Goal: Task Accomplishment & Management: Use online tool/utility

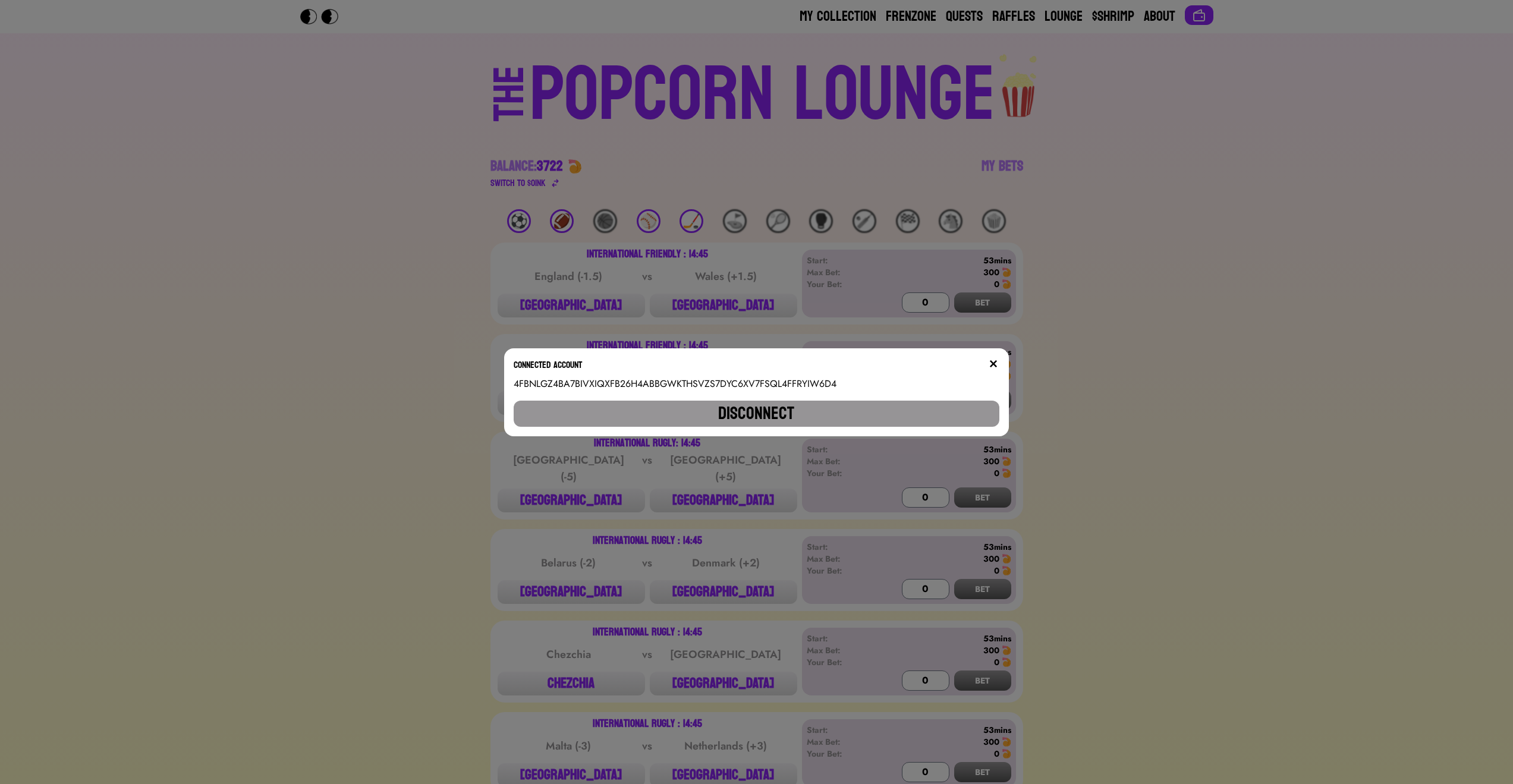
click at [997, 361] on img at bounding box center [994, 364] width 10 height 10
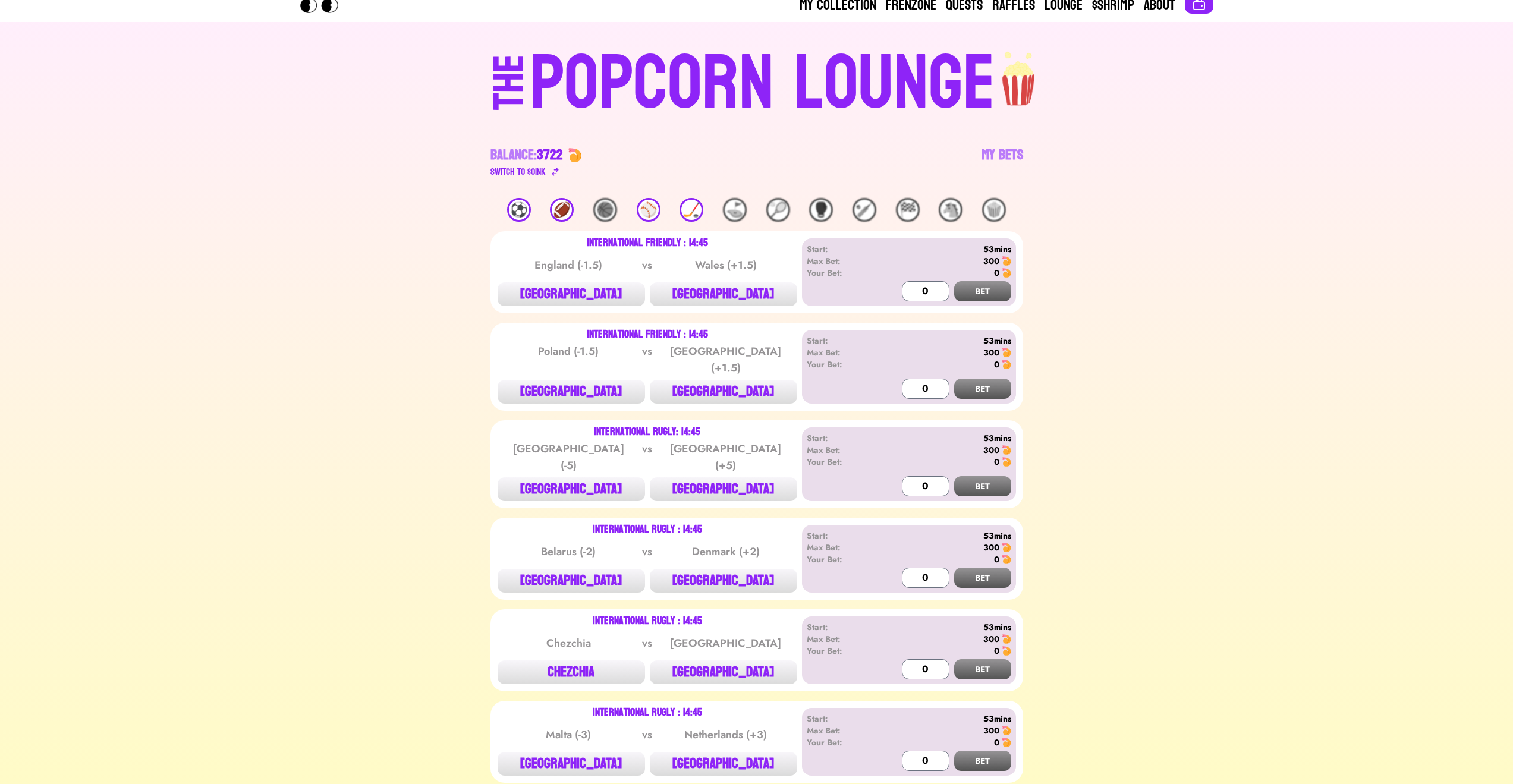
scroll to position [214, 0]
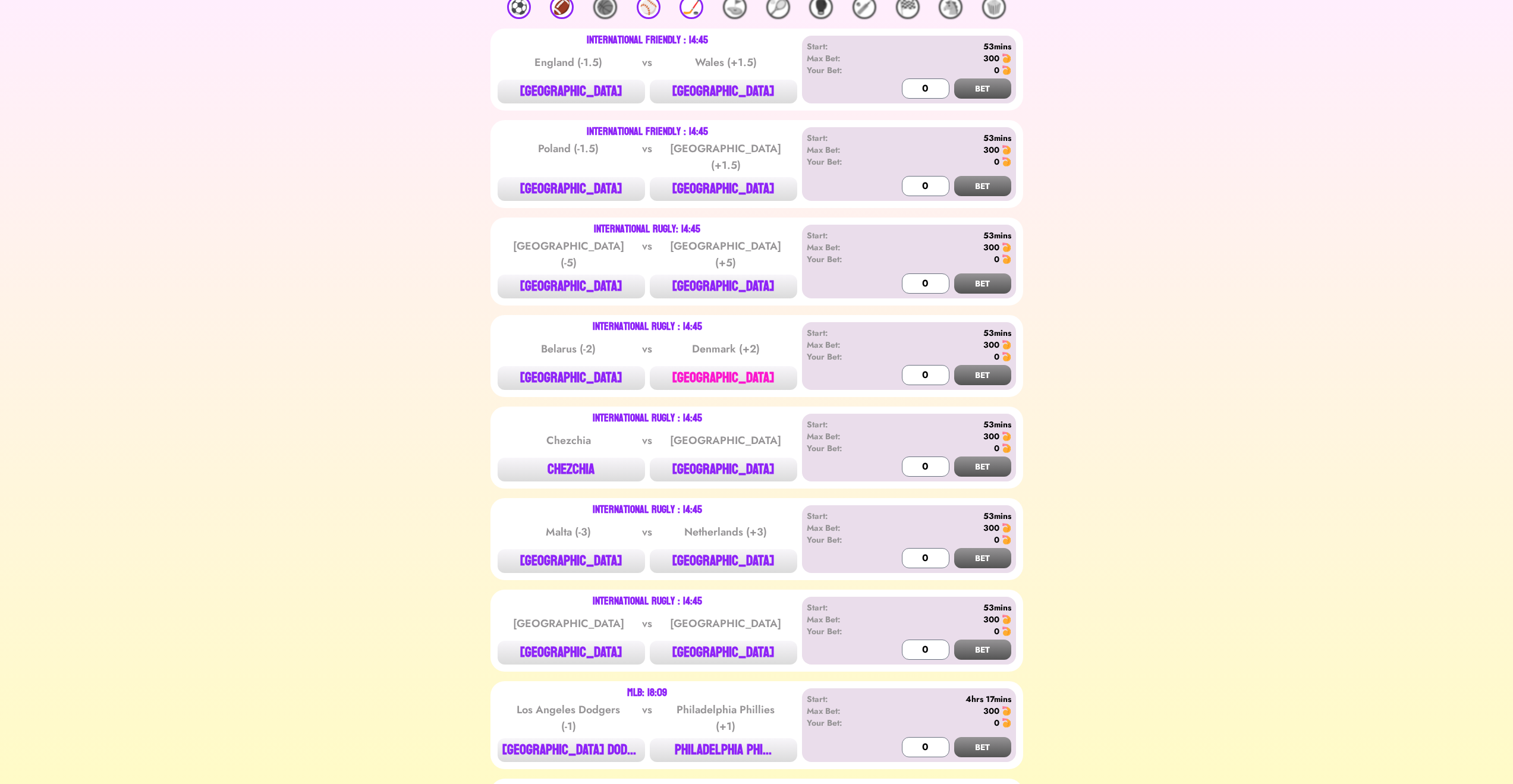
click at [754, 366] on button "[GEOGRAPHIC_DATA]" at bounding box center [724, 378] width 147 height 24
click at [1002, 365] on button "BET" at bounding box center [983, 375] width 57 height 20
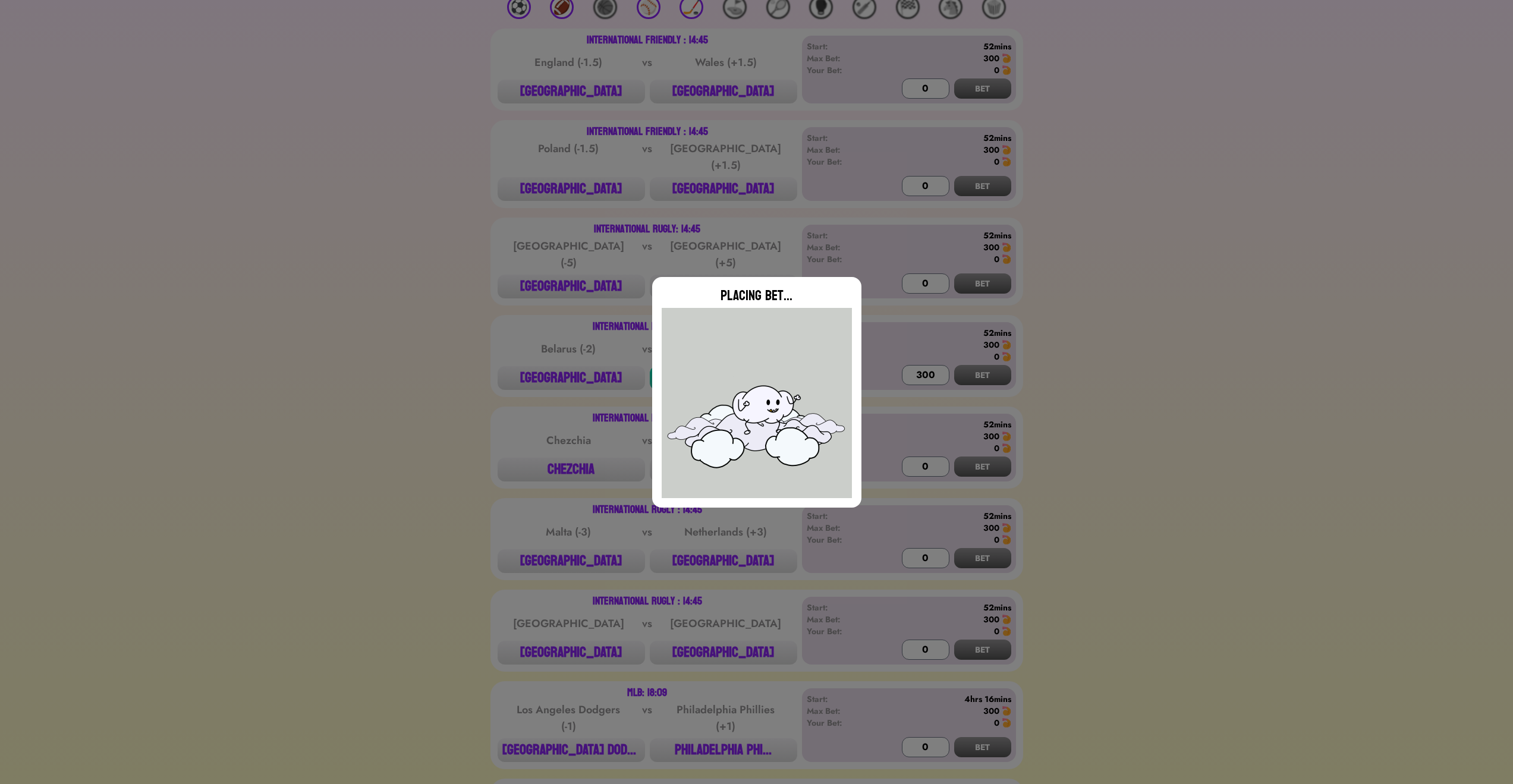
type input "0"
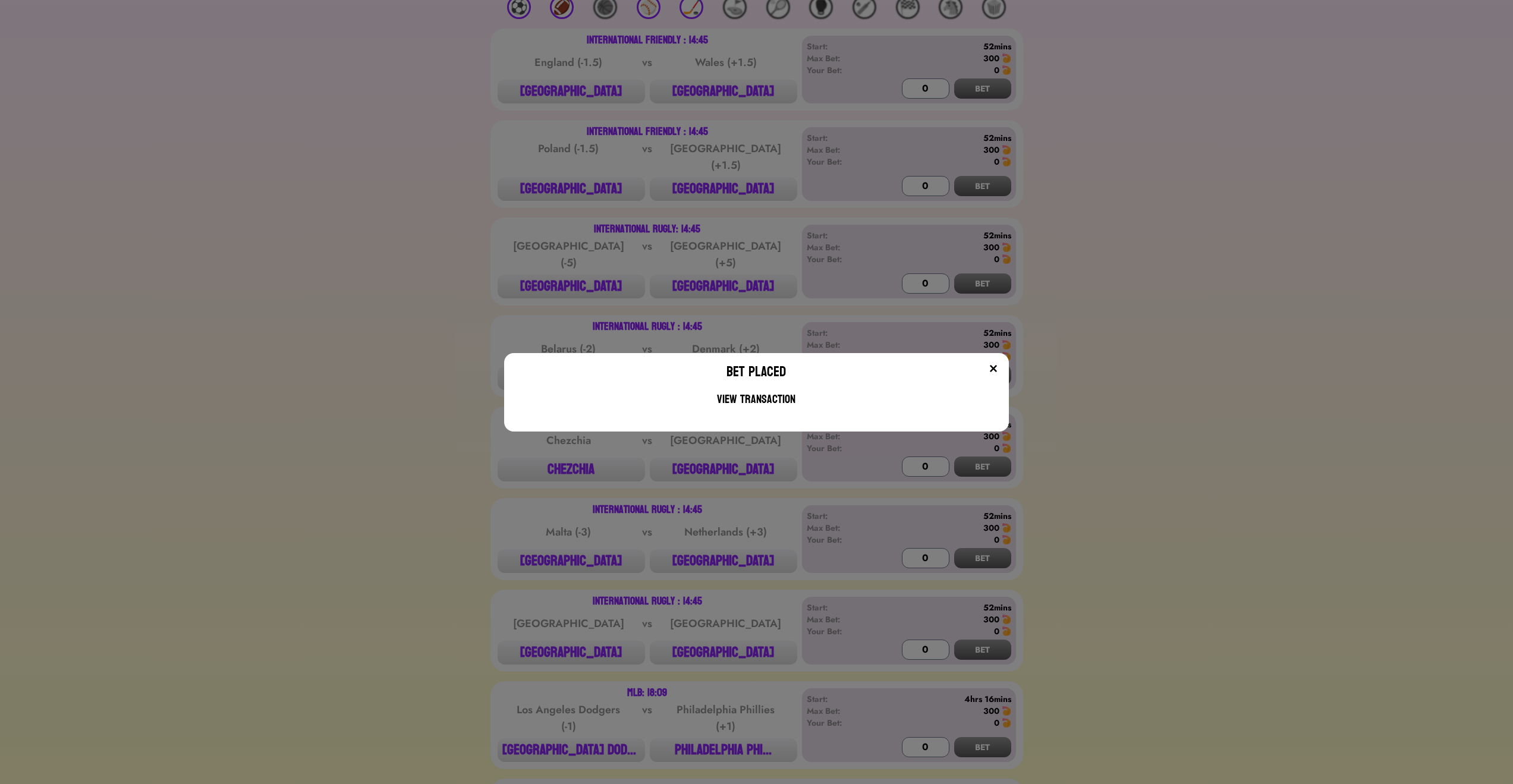
click at [998, 369] on img at bounding box center [994, 369] width 10 height 10
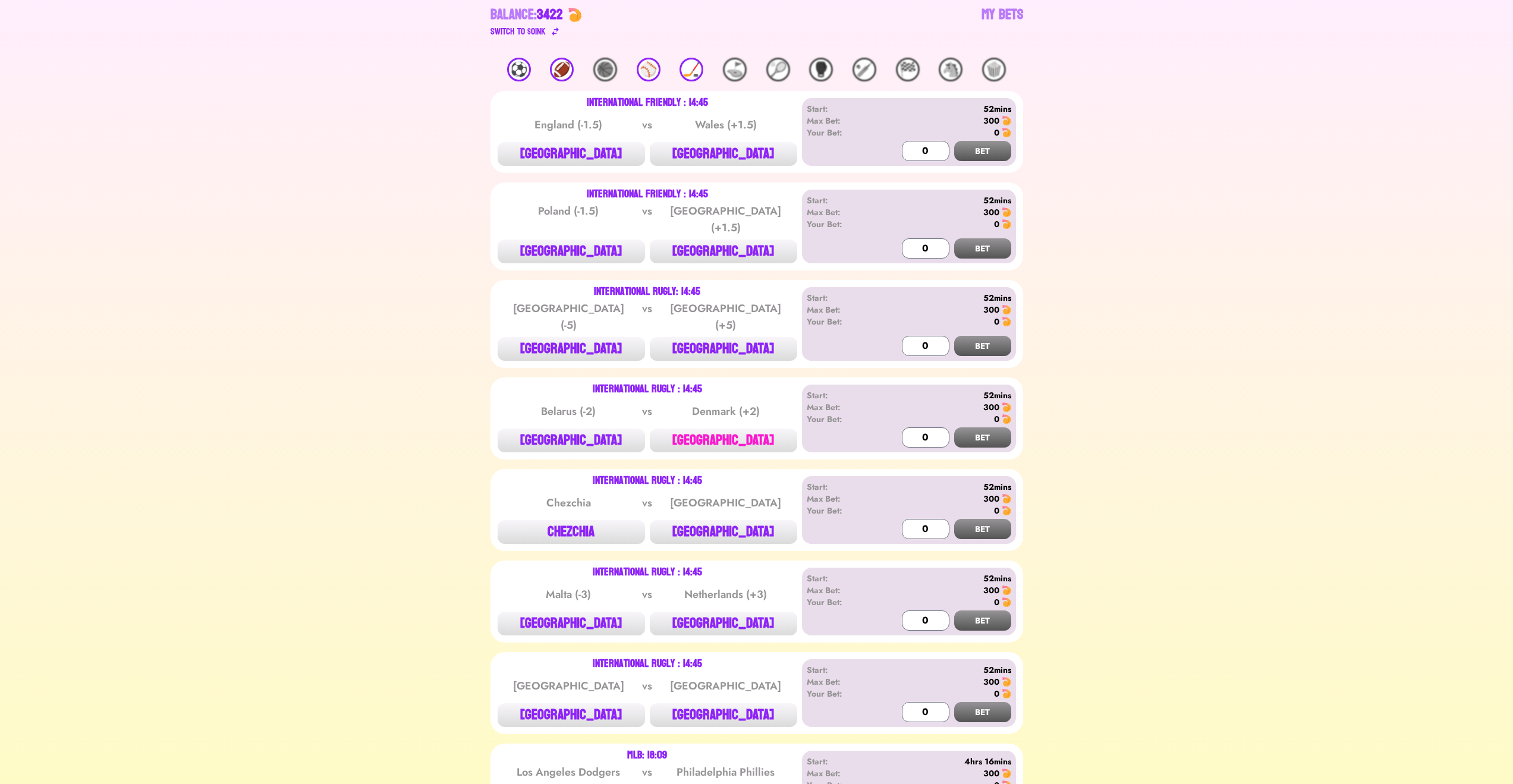
scroll to position [143, 0]
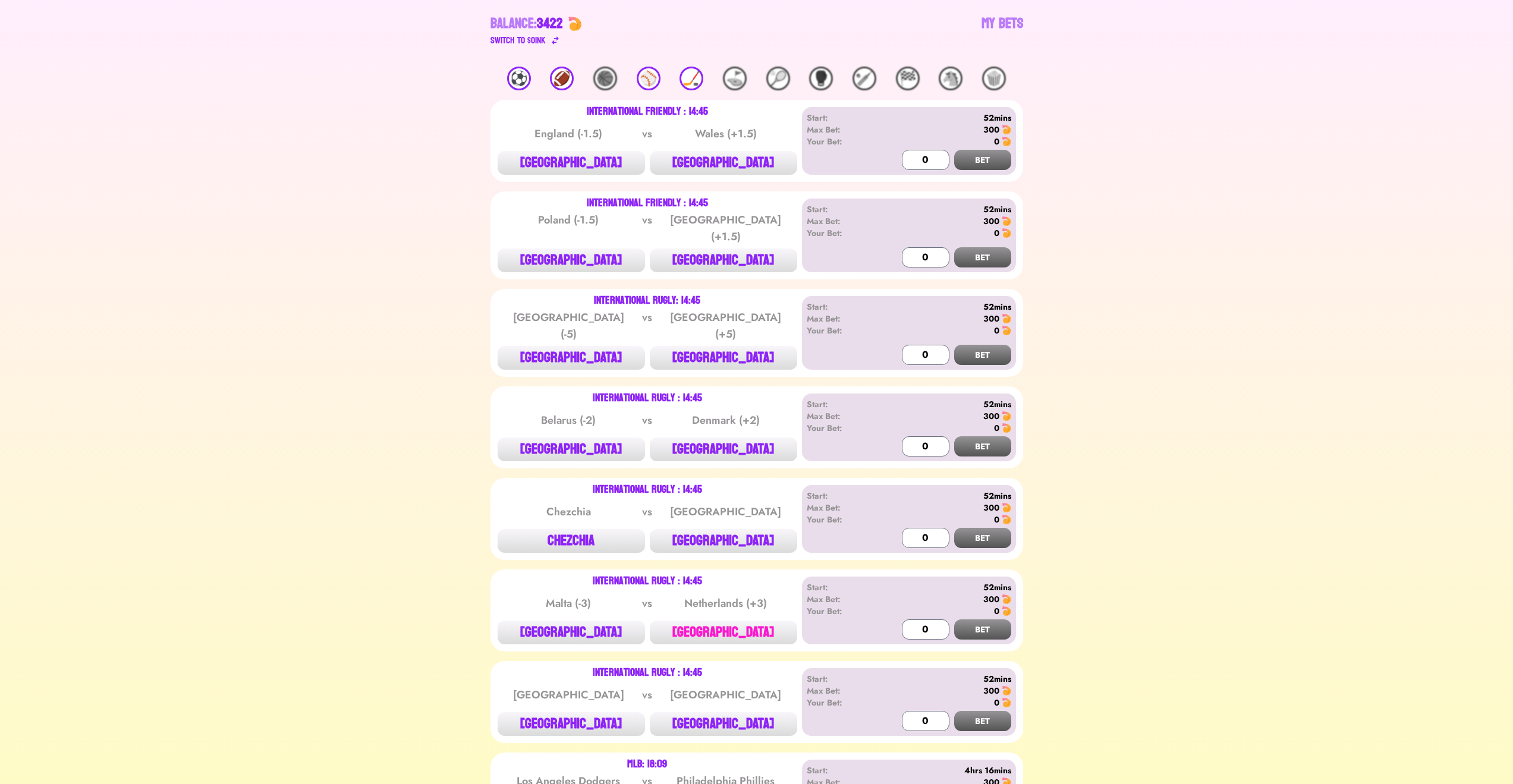
click at [742, 621] on button "[GEOGRAPHIC_DATA]" at bounding box center [724, 632] width 147 height 24
click at [966, 606] on div "Start: 52mins Max Bet: 300 Your Bet: 0" at bounding box center [909, 600] width 204 height 38
click at [965, 620] on button "BET" at bounding box center [983, 629] width 57 height 20
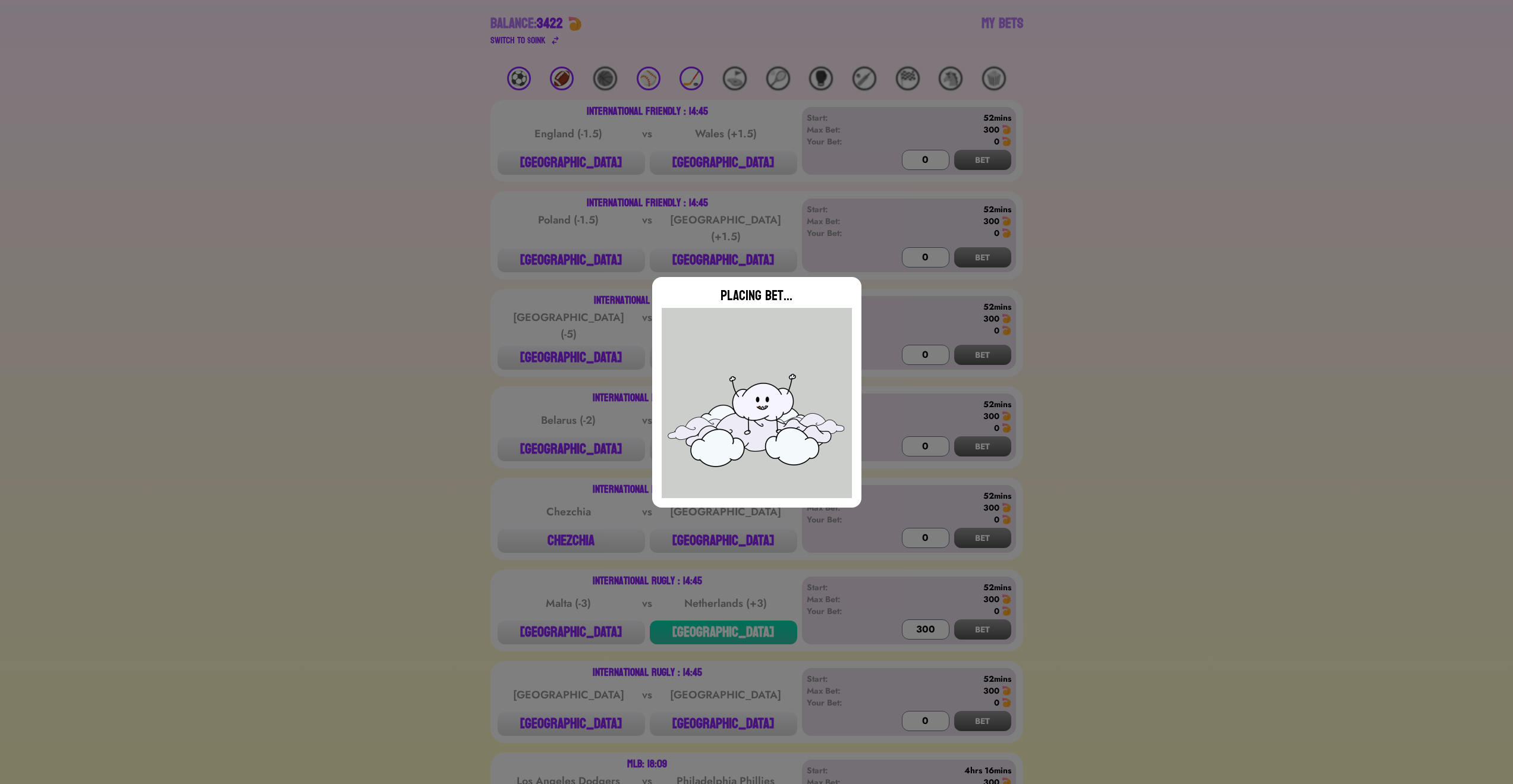
type input "0"
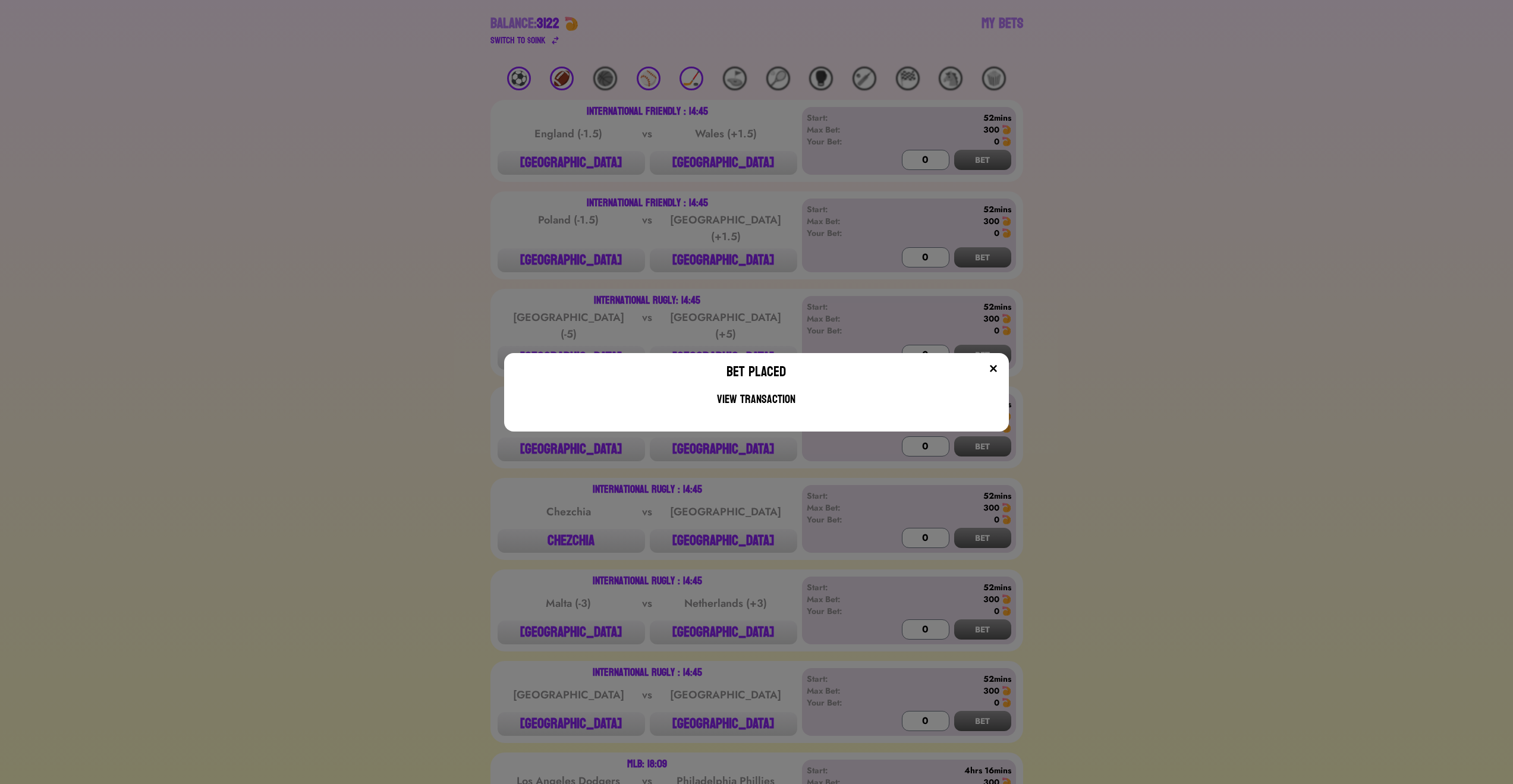
click at [998, 364] on img at bounding box center [994, 369] width 10 height 10
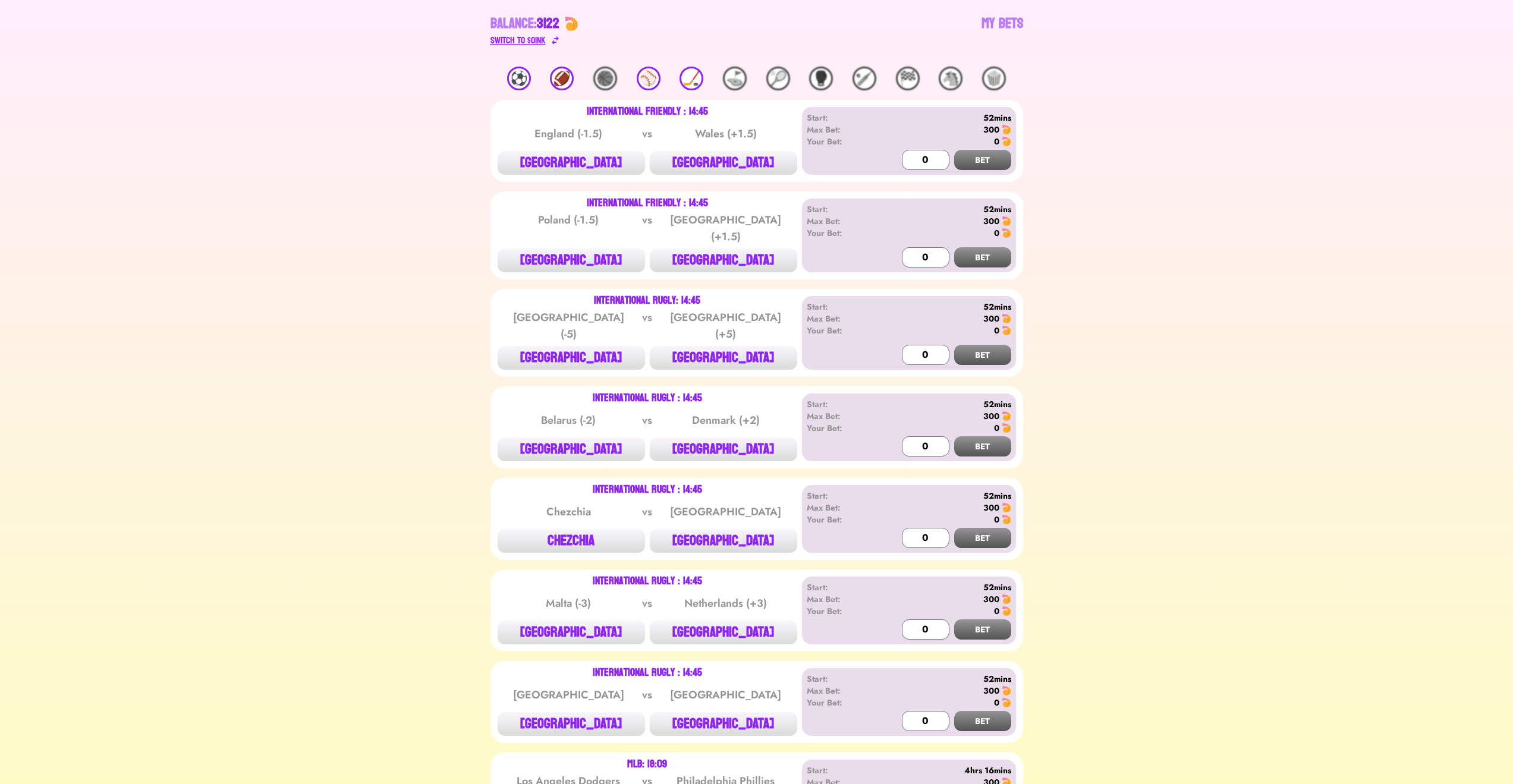
click at [530, 42] on div "Switch to $ OINK" at bounding box center [517, 40] width 55 height 15
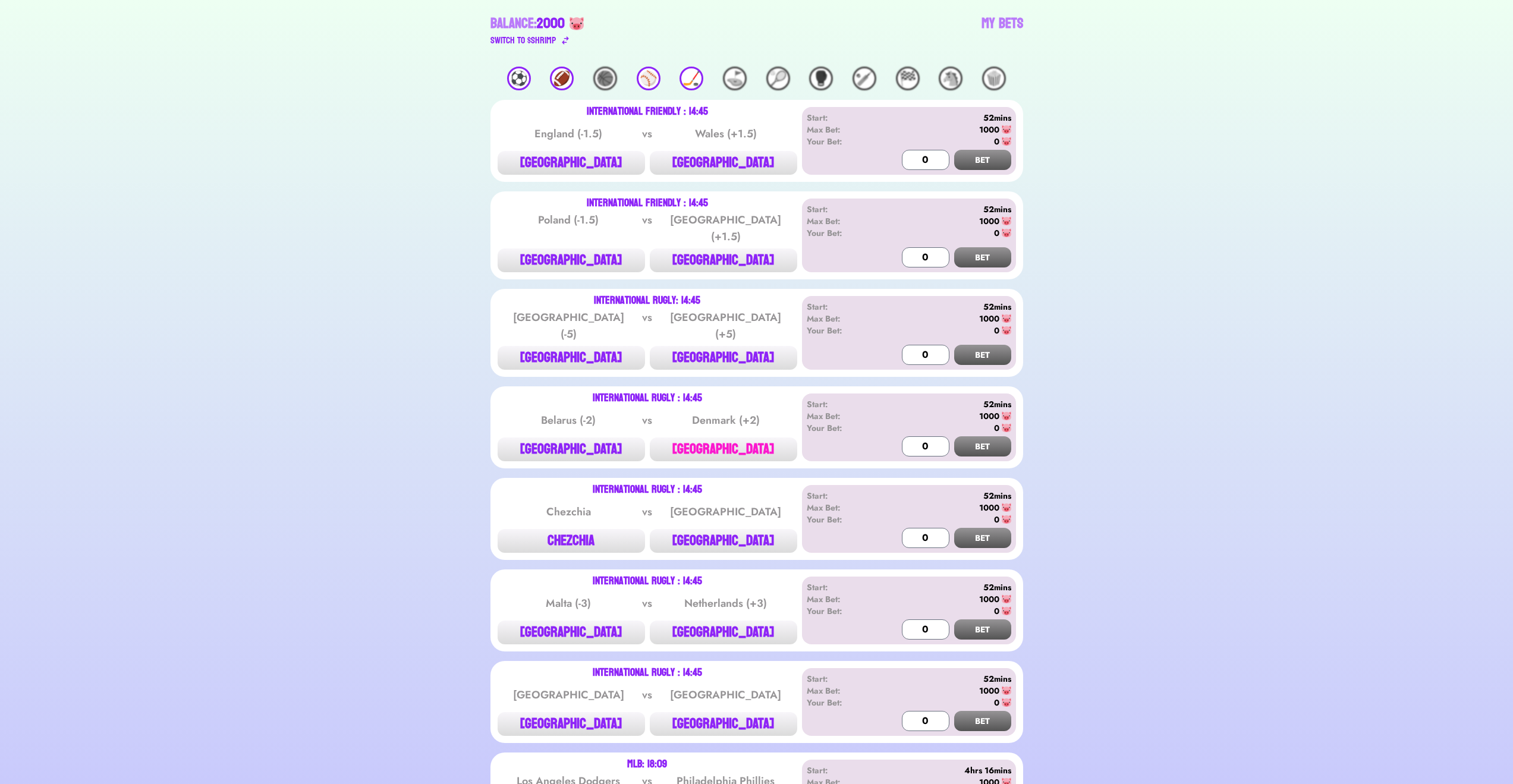
click at [771, 439] on button "[GEOGRAPHIC_DATA]" at bounding box center [724, 449] width 147 height 24
click at [923, 436] on input "300" at bounding box center [925, 446] width 48 height 20
click at [956, 436] on div "1000 BET" at bounding box center [956, 446] width 109 height 20
click at [964, 436] on button "BET" at bounding box center [983, 446] width 57 height 20
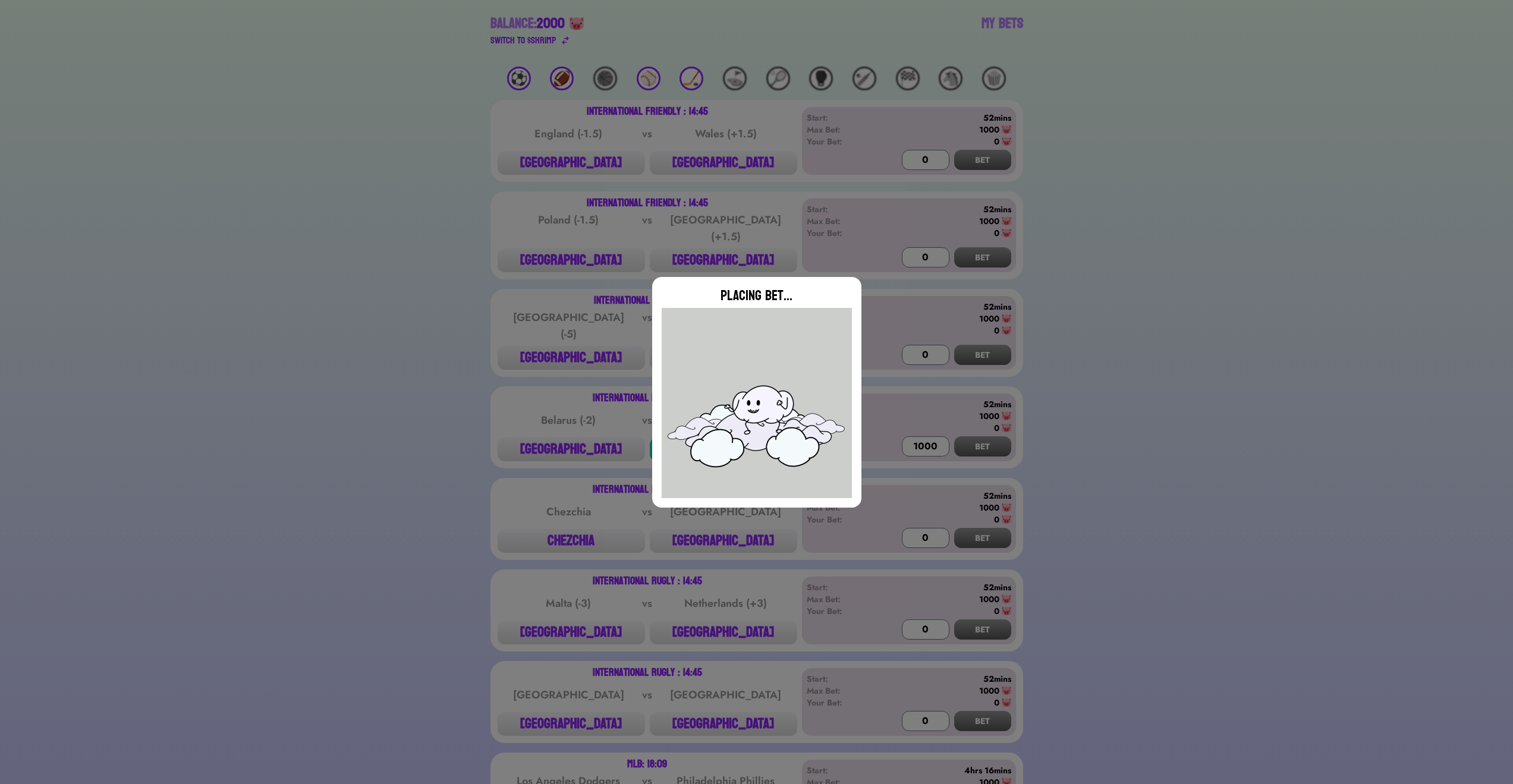
type input "0"
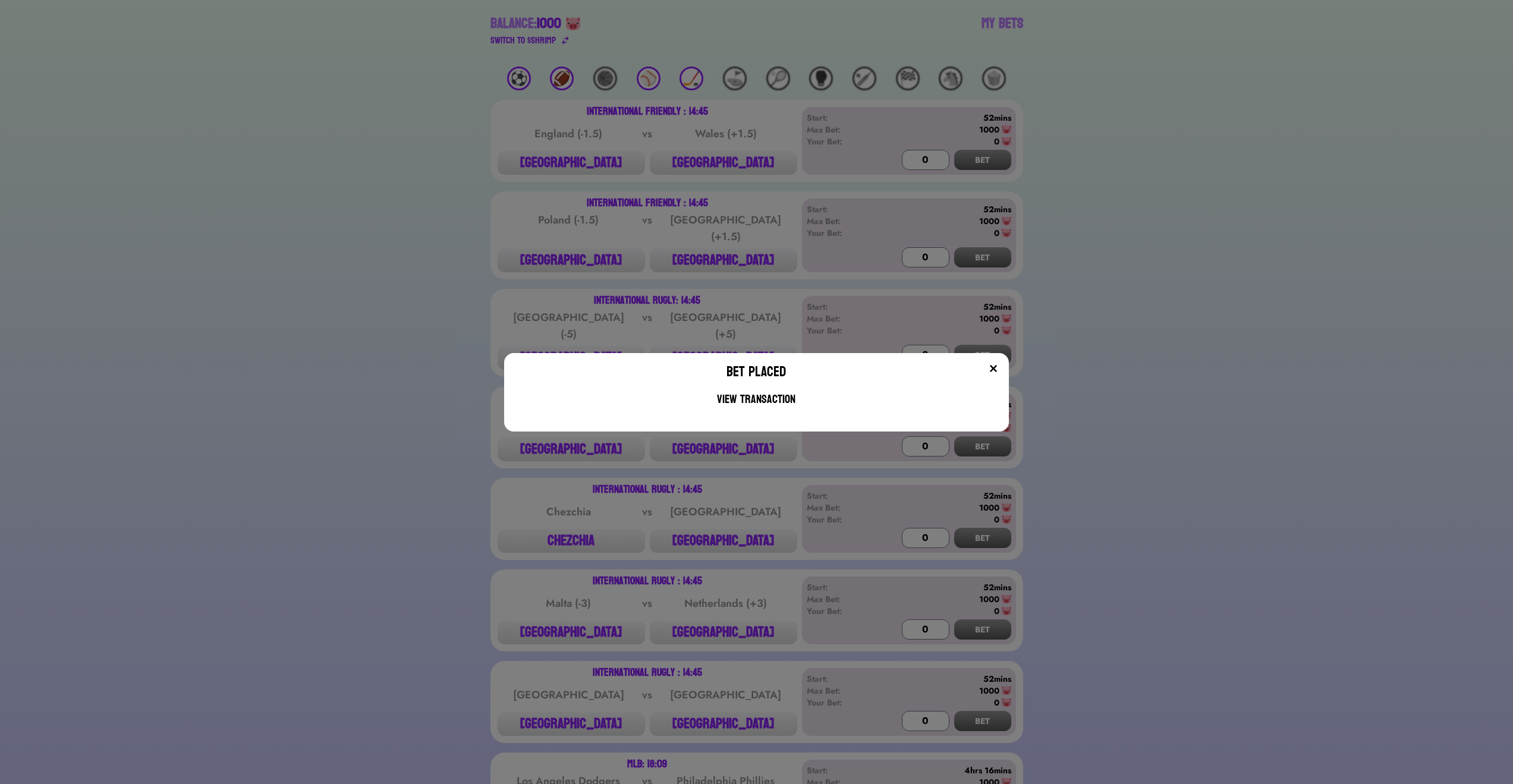
click at [998, 364] on img at bounding box center [994, 369] width 10 height 10
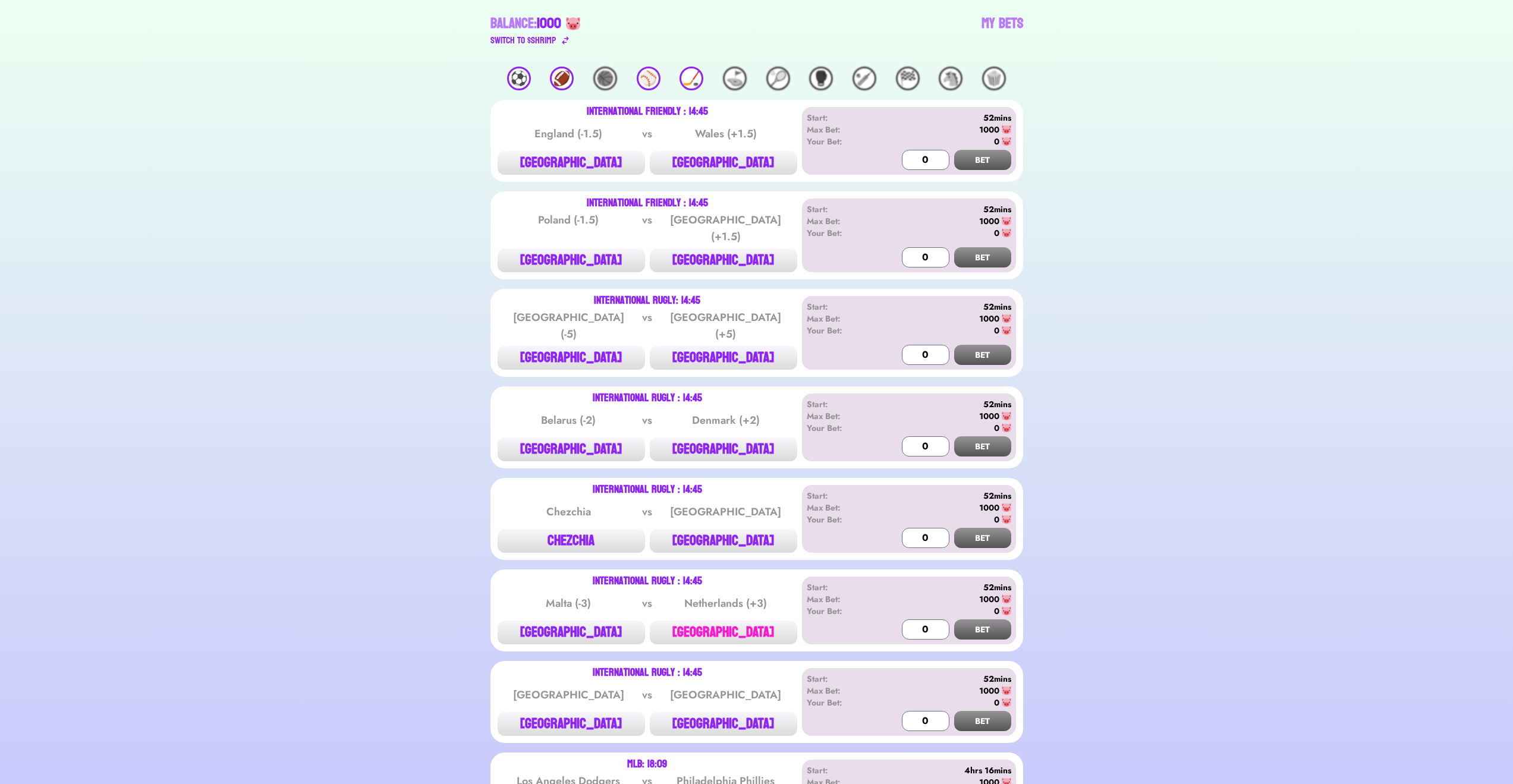
click at [727, 621] on button "[GEOGRAPHIC_DATA]" at bounding box center [724, 632] width 147 height 24
click at [925, 620] on input "300" at bounding box center [925, 629] width 48 height 20
click at [978, 606] on div "Start: 52mins Max Bet: 1000 Your Bet: 0" at bounding box center [909, 600] width 204 height 38
click at [979, 620] on button "BET" at bounding box center [983, 629] width 57 height 20
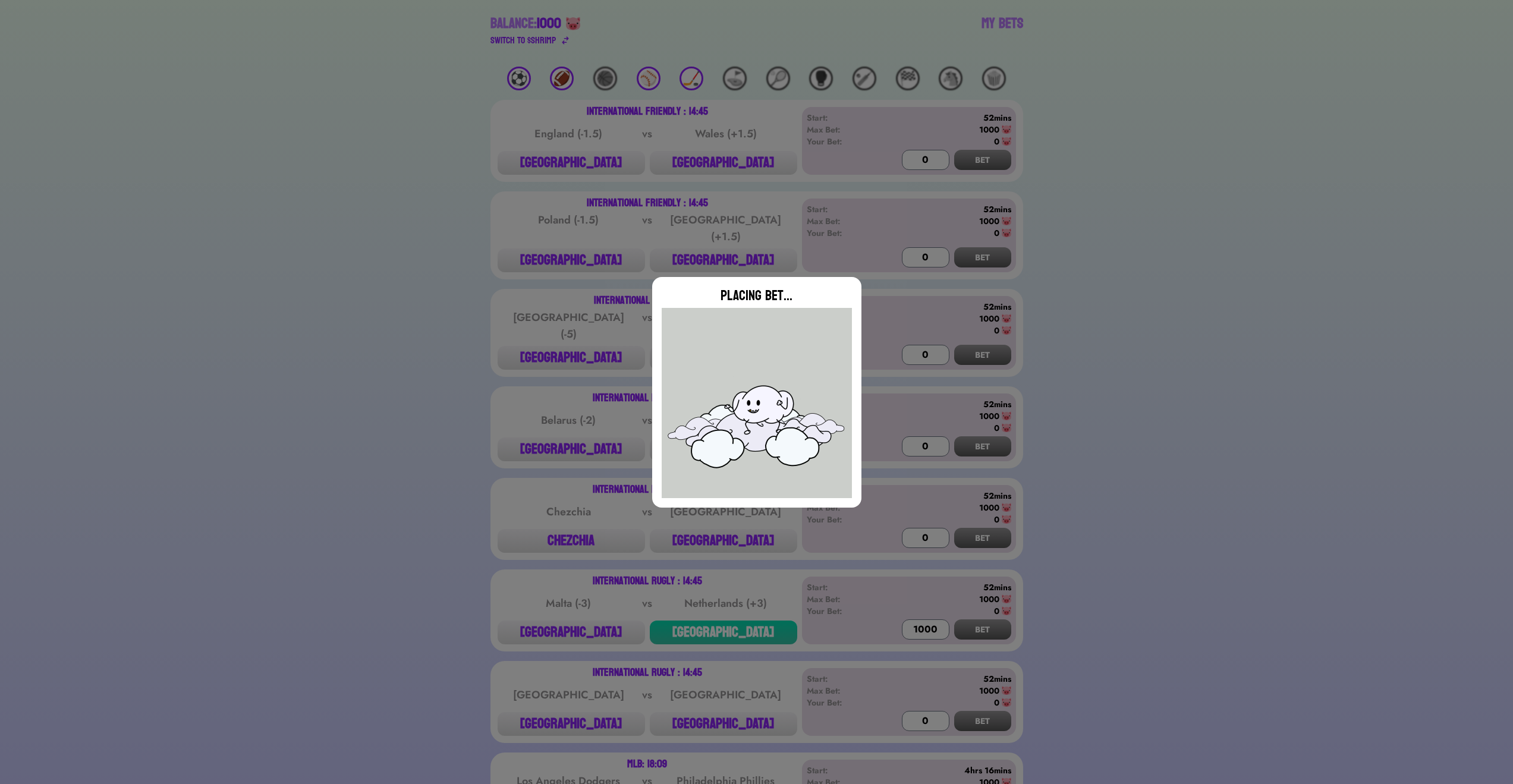
type input "0"
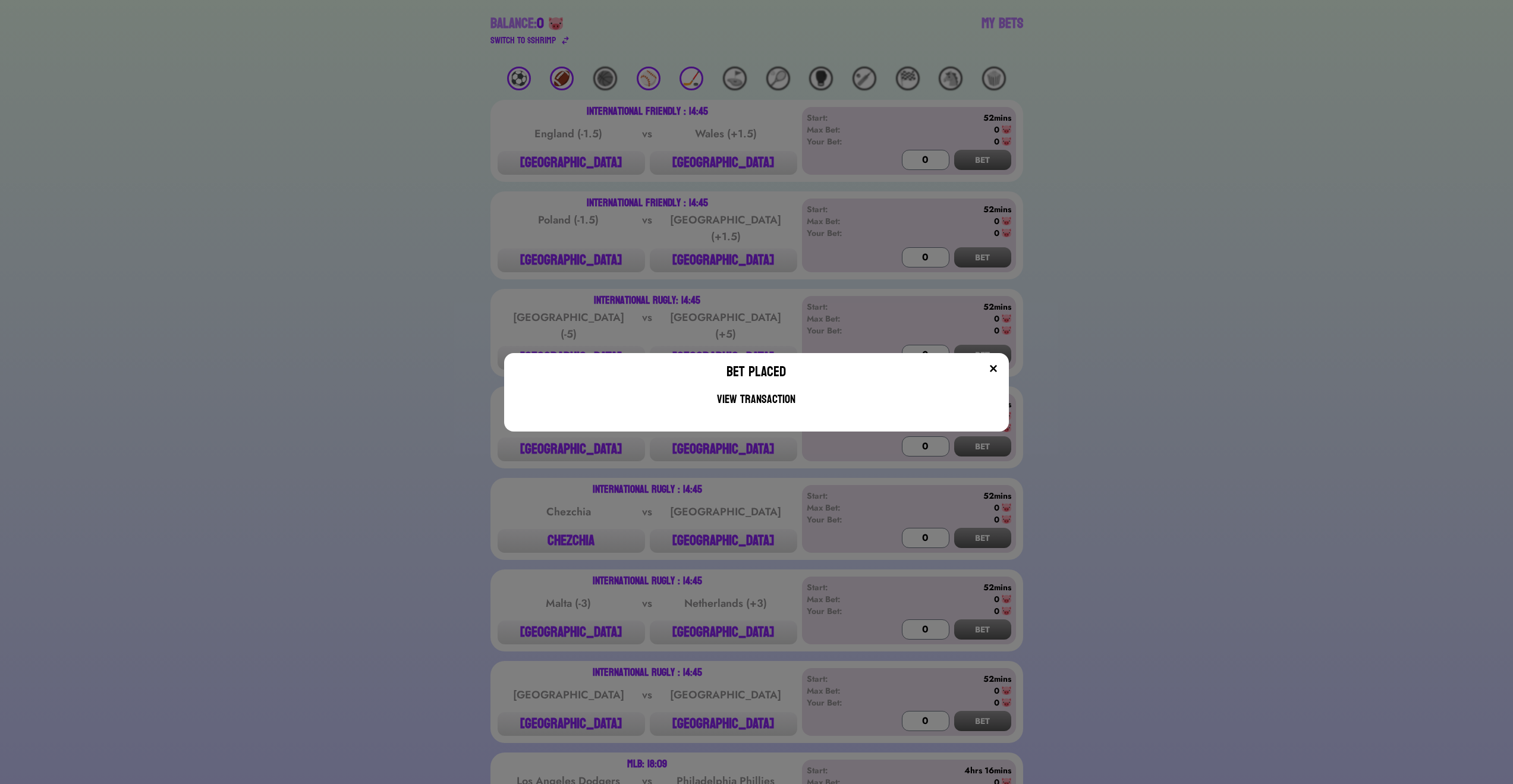
click at [998, 371] on img at bounding box center [994, 369] width 10 height 10
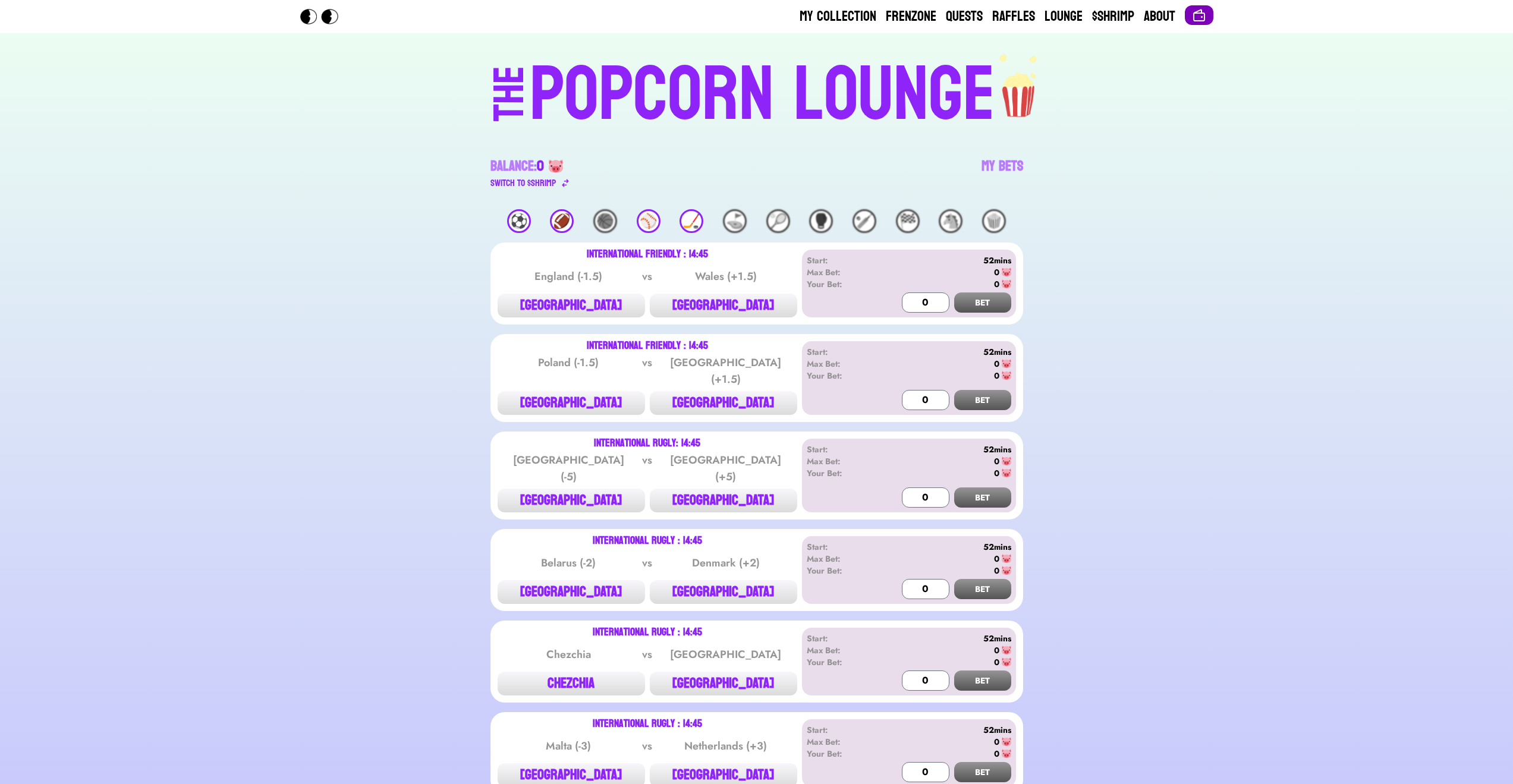
click at [1212, 16] on button at bounding box center [1199, 15] width 28 height 19
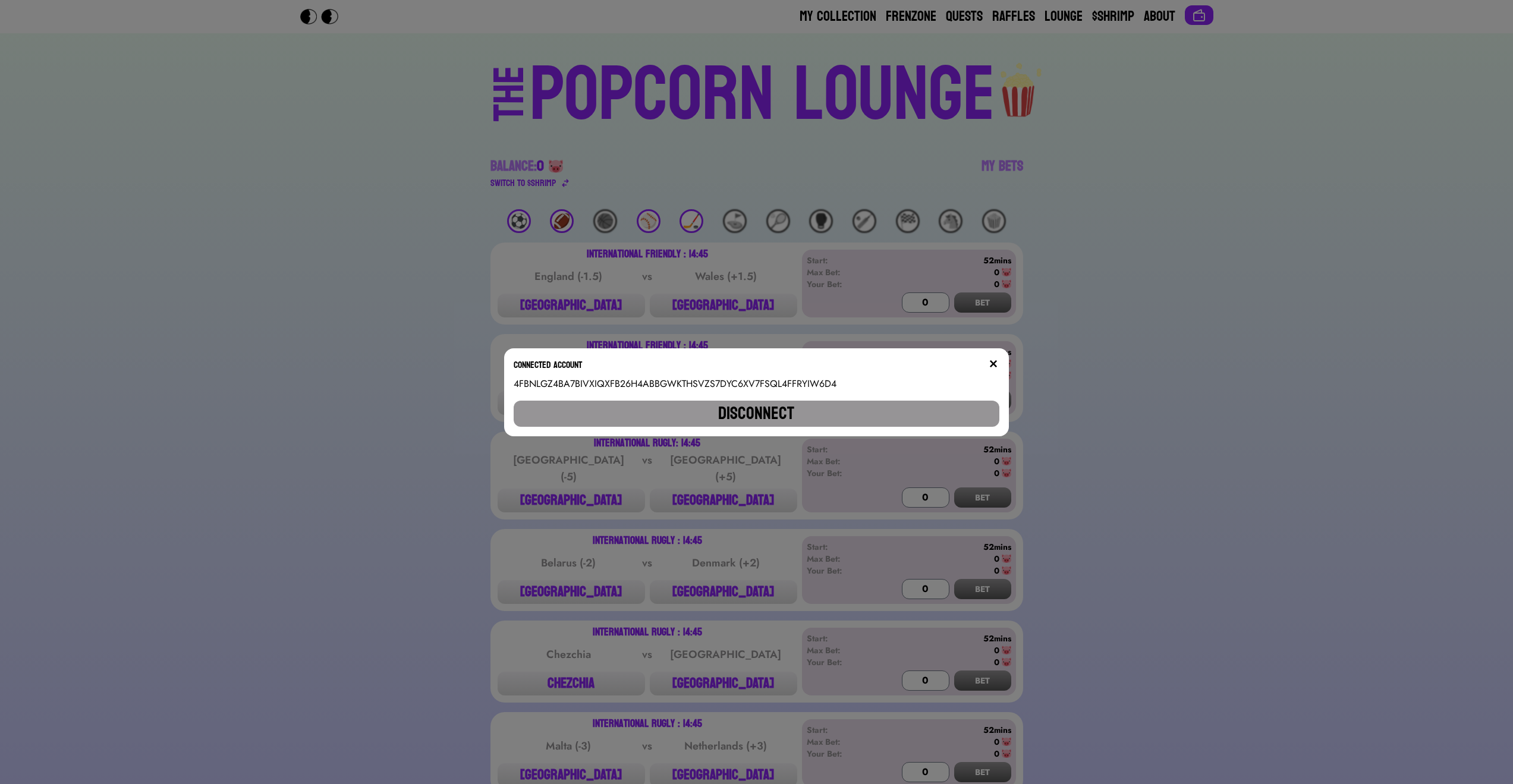
click at [818, 401] on button "Disconnect" at bounding box center [756, 413] width 485 height 26
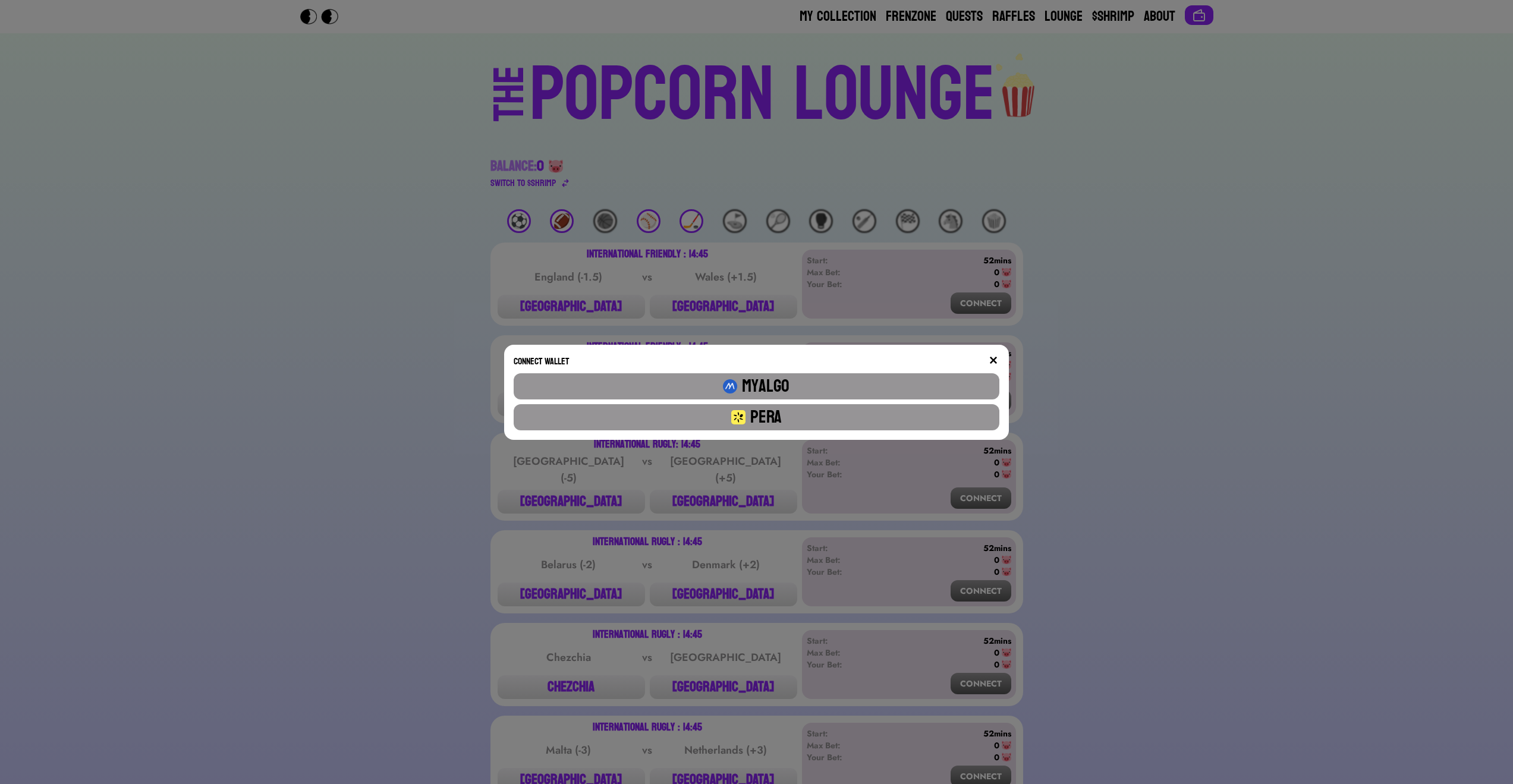
click at [845, 413] on button "Pera" at bounding box center [756, 417] width 485 height 26
